Goal: Navigation & Orientation: Find specific page/section

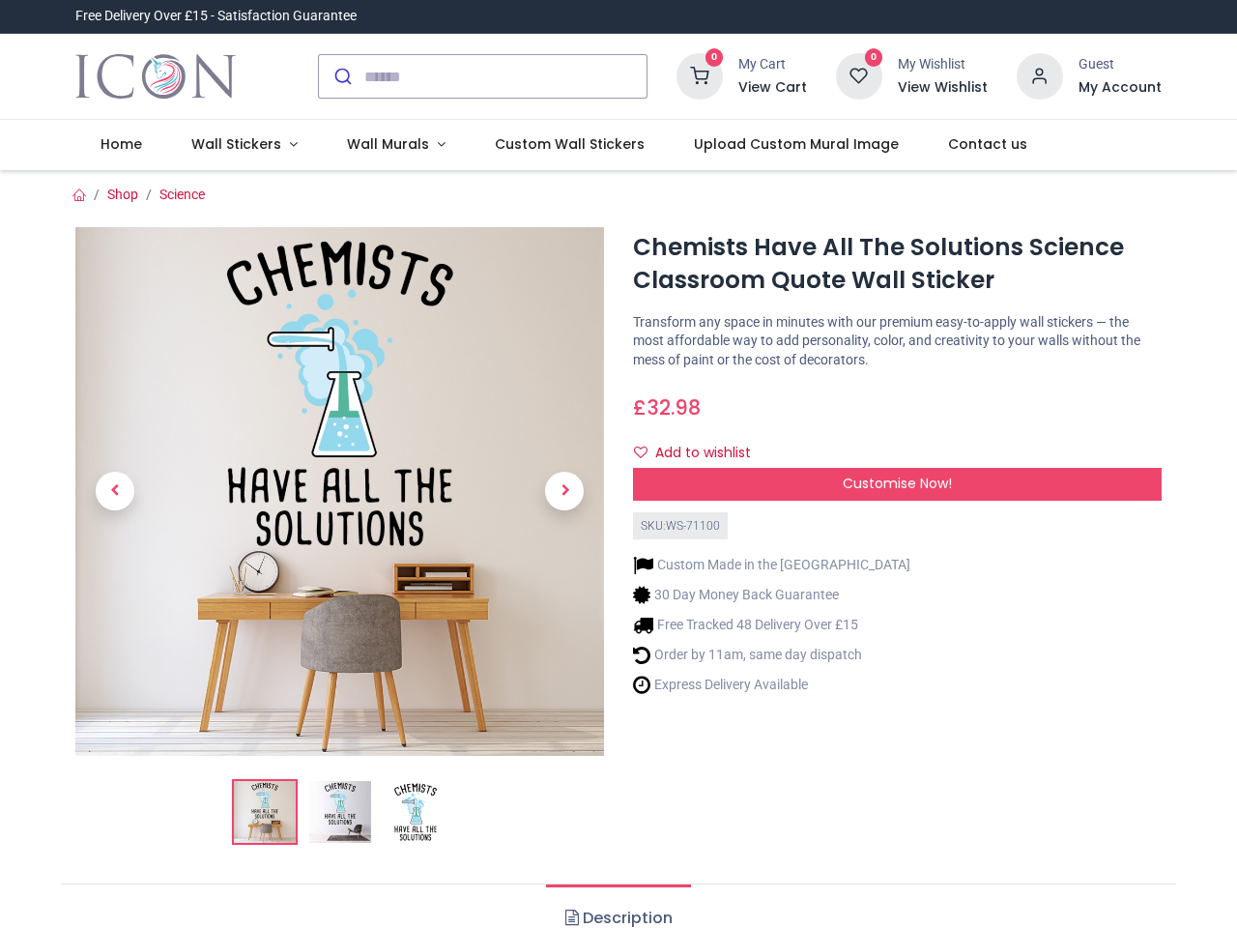
click at [618, 464] on div "Chemists Have All The Solutions Science Classroom Quote Wall Sticker [URL][DOMA…" at bounding box center [896, 543] width 557 height 633
click at [484, 76] on input "search" at bounding box center [505, 76] width 282 height 43
click at [506, 76] on input "search" at bounding box center [505, 76] width 282 height 43
click at [776, 88] on h6 "View Cart" at bounding box center [772, 87] width 69 height 19
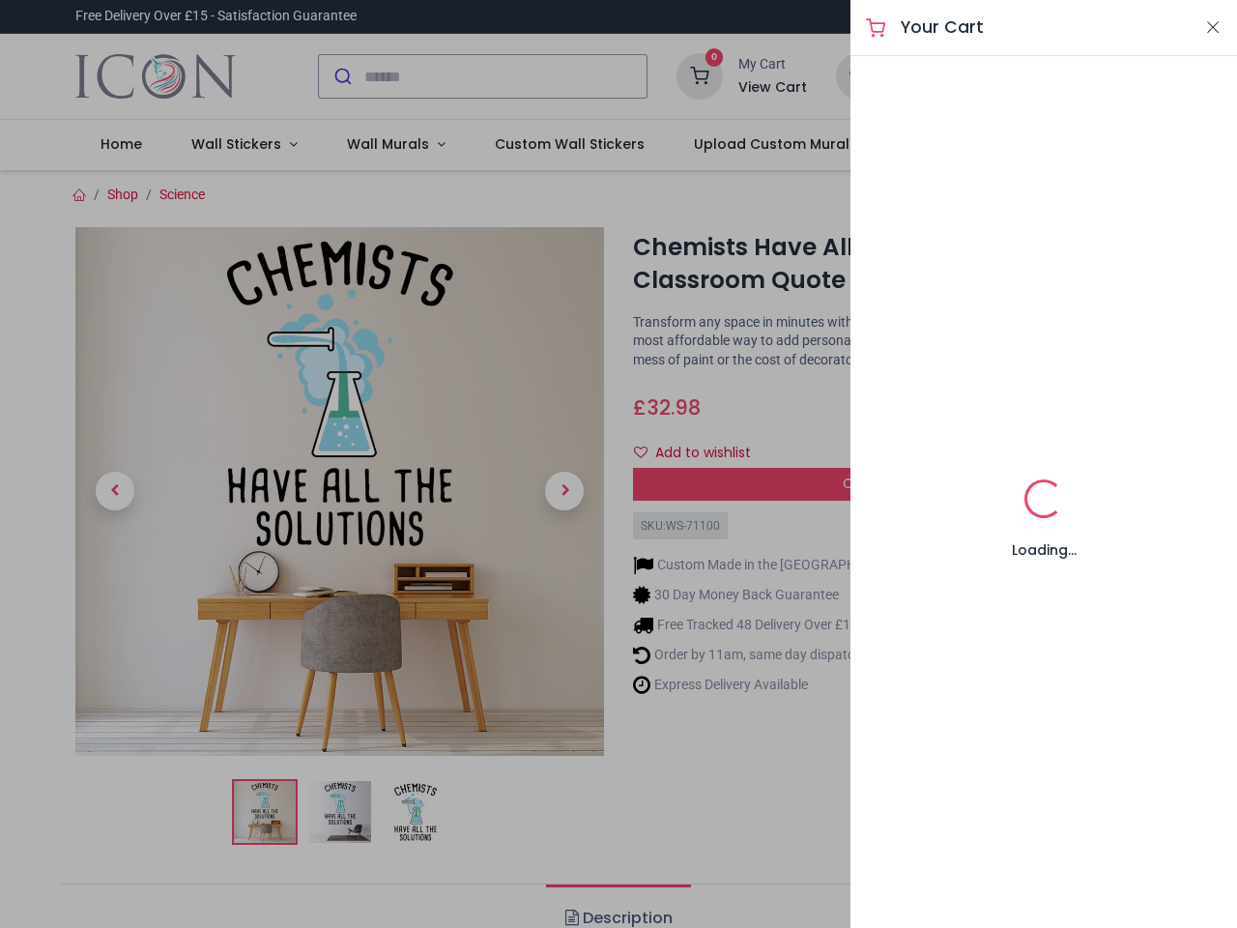
click at [1041, 74] on div at bounding box center [618, 464] width 1237 height 928
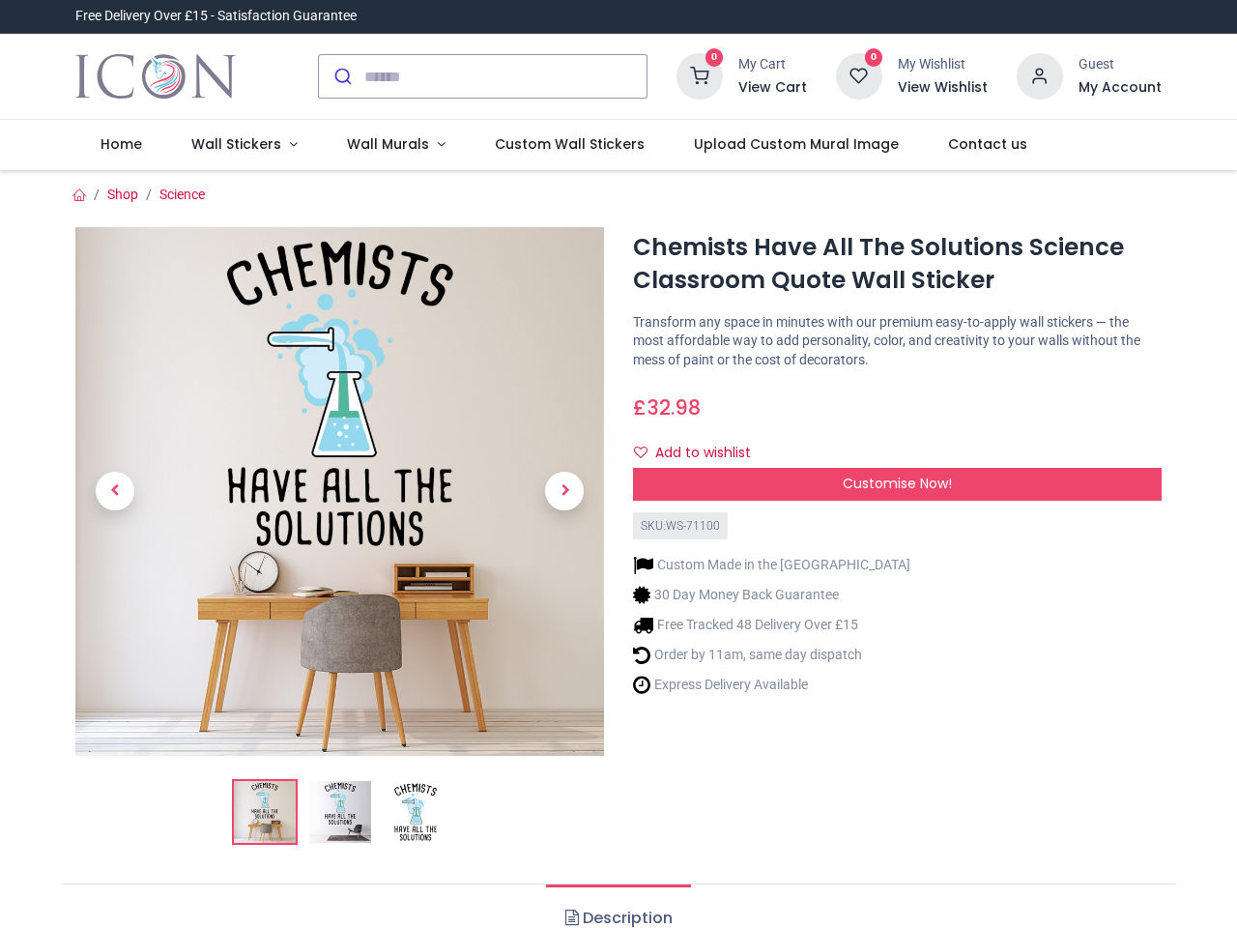
click at [1119, 88] on h6 "My Account" at bounding box center [1119, 87] width 83 height 19
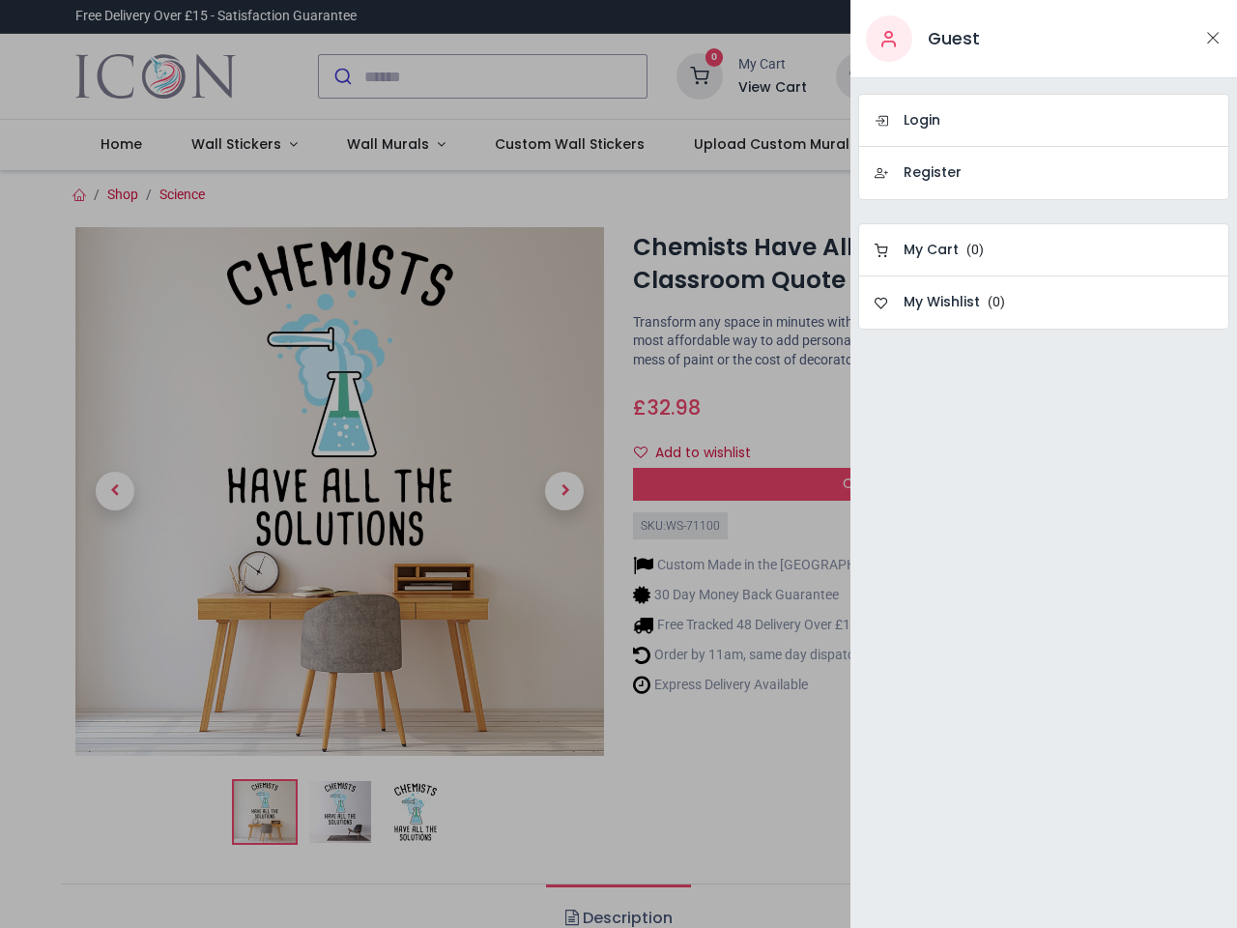
click at [240, 145] on div at bounding box center [618, 464] width 1237 height 928
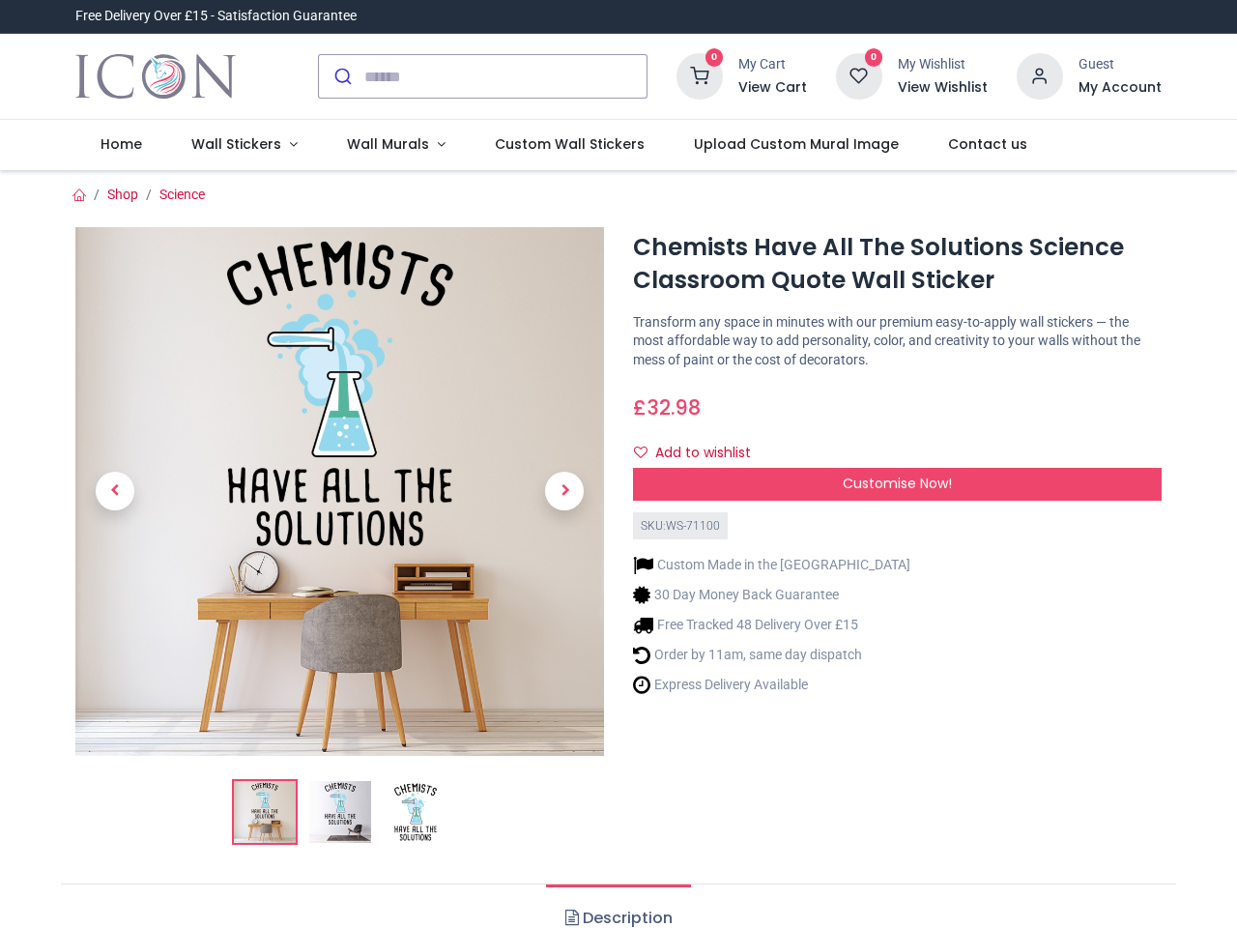
click at [387, 145] on span "Wall Murals" at bounding box center [388, 143] width 82 height 19
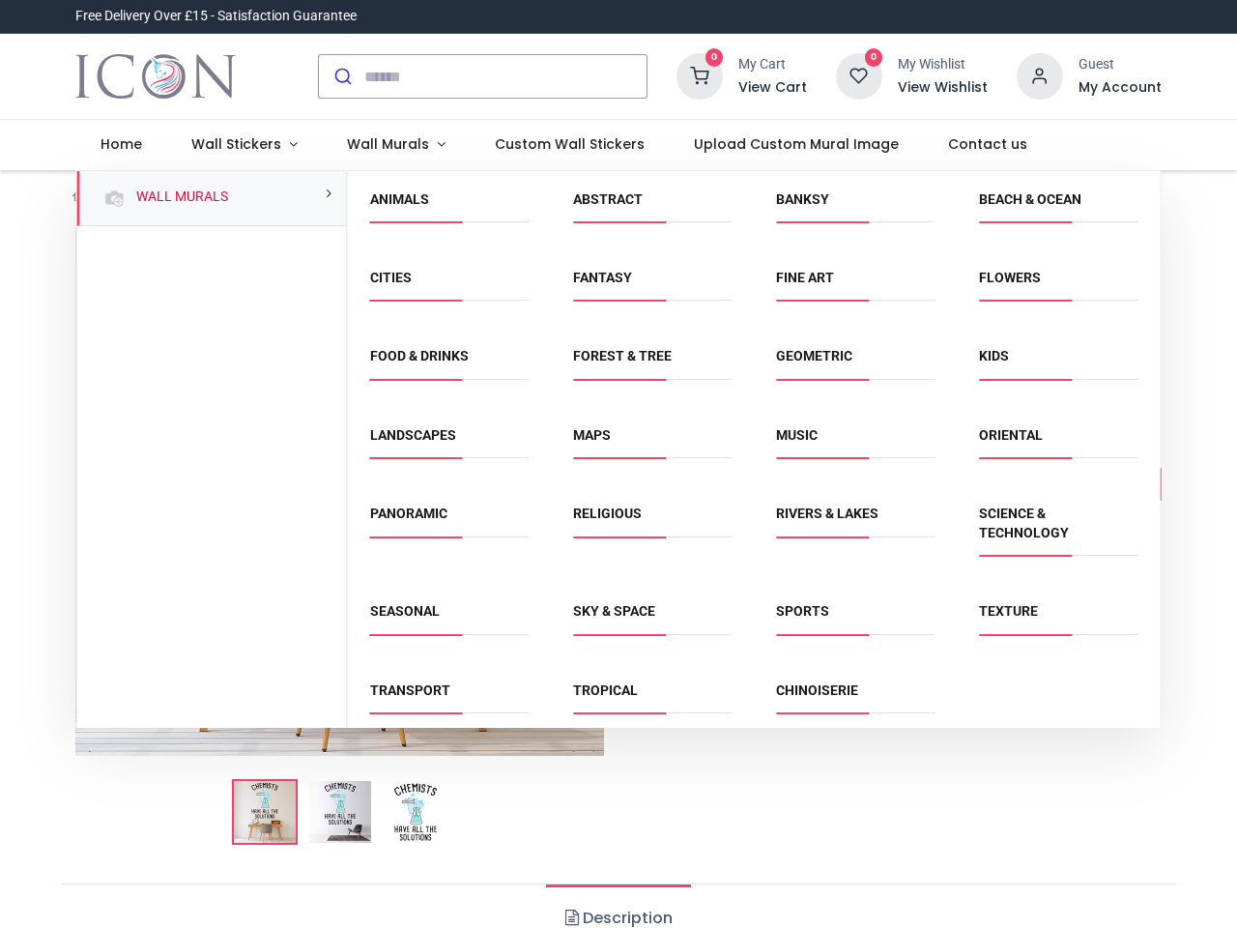
click at [616, 549] on div "Religious" at bounding box center [652, 534] width 203 height 98
